Goal: Task Accomplishment & Management: Manage account settings

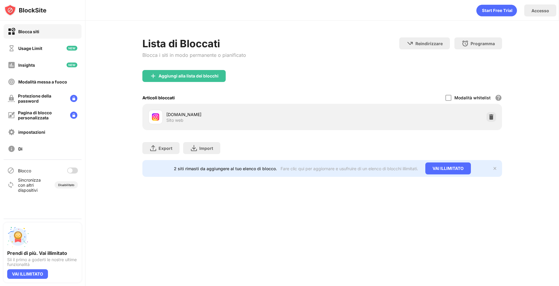
click at [70, 169] on div at bounding box center [70, 170] width 5 height 5
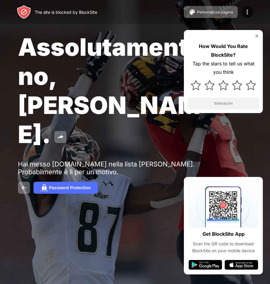
click at [203, 3] on div "The site is blocked by BlockSite Personalizza pagina Modifica elenco di blocco …" at bounding box center [135, 12] width 270 height 24
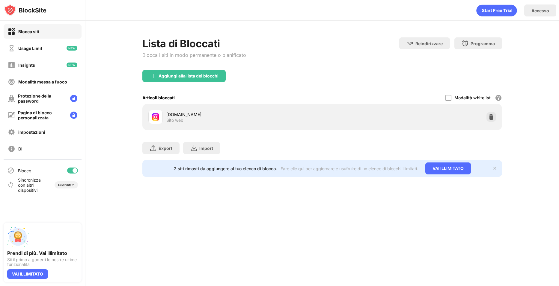
click at [69, 170] on div at bounding box center [72, 171] width 11 height 6
